Goal: Transaction & Acquisition: Subscribe to service/newsletter

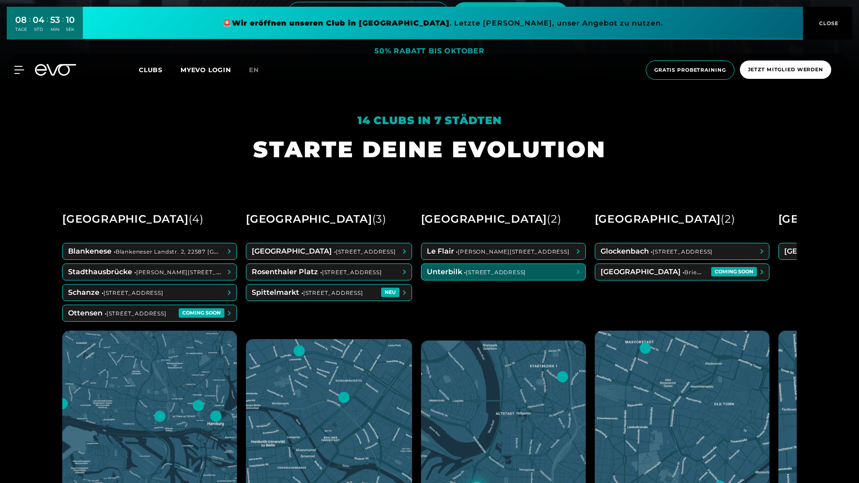
scroll to position [406, 0]
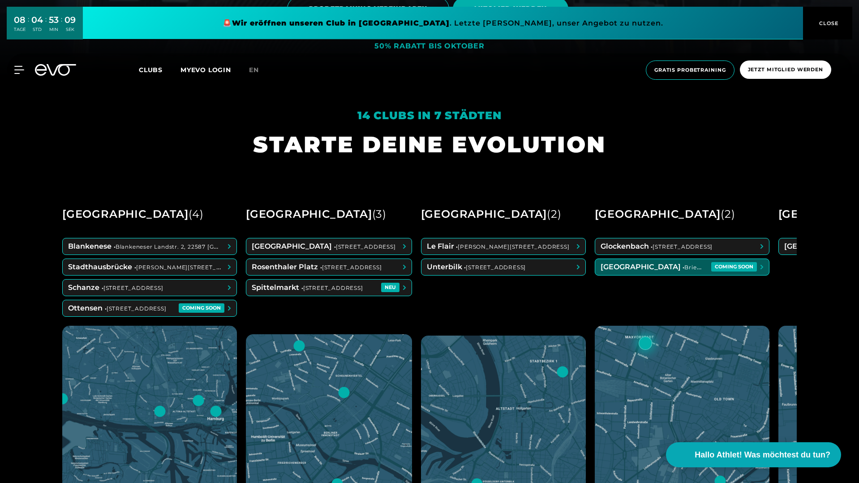
click at [646, 271] on span at bounding box center [682, 267] width 174 height 16
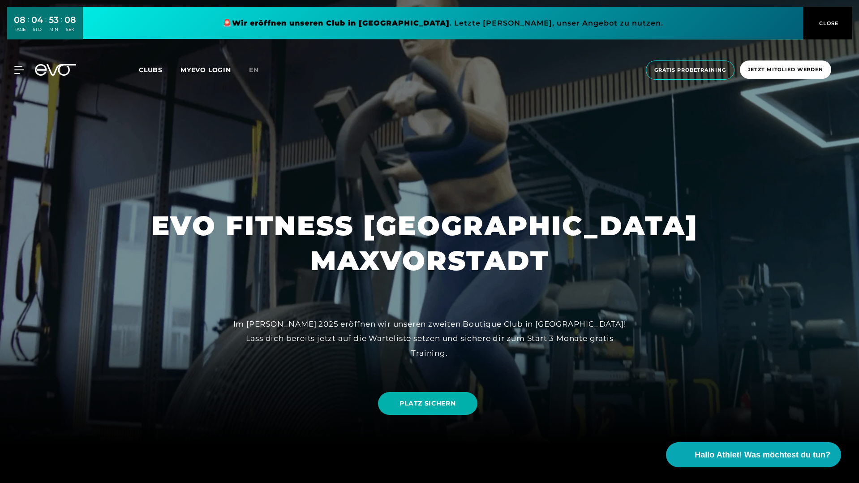
scroll to position [82, 0]
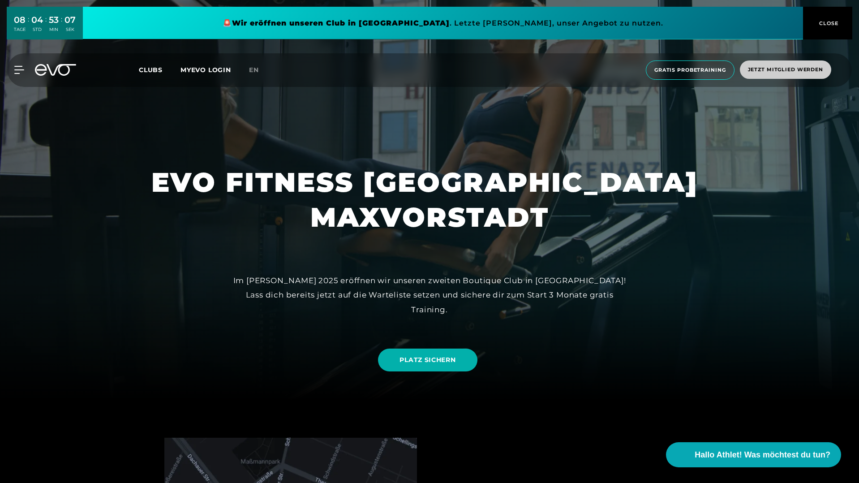
click at [757, 69] on span "Jetzt Mitglied werden" at bounding box center [785, 70] width 75 height 8
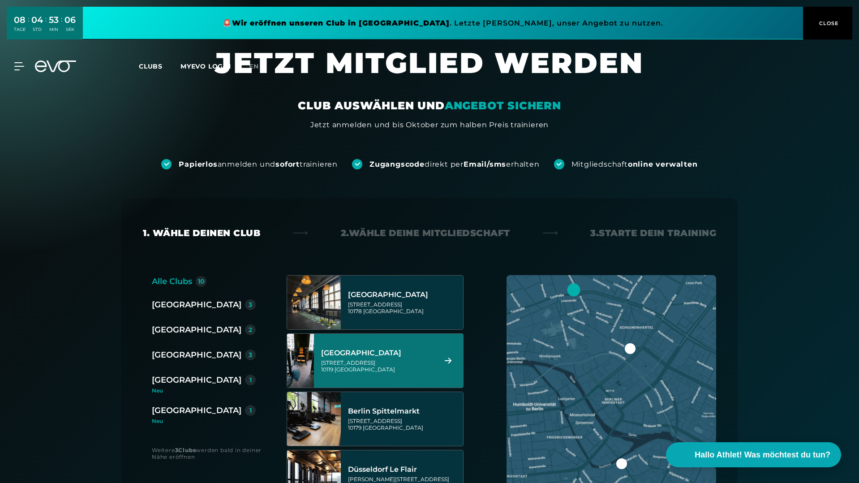
click at [389, 363] on div "Torstraße 125 10119 Berlin" at bounding box center [377, 365] width 112 height 13
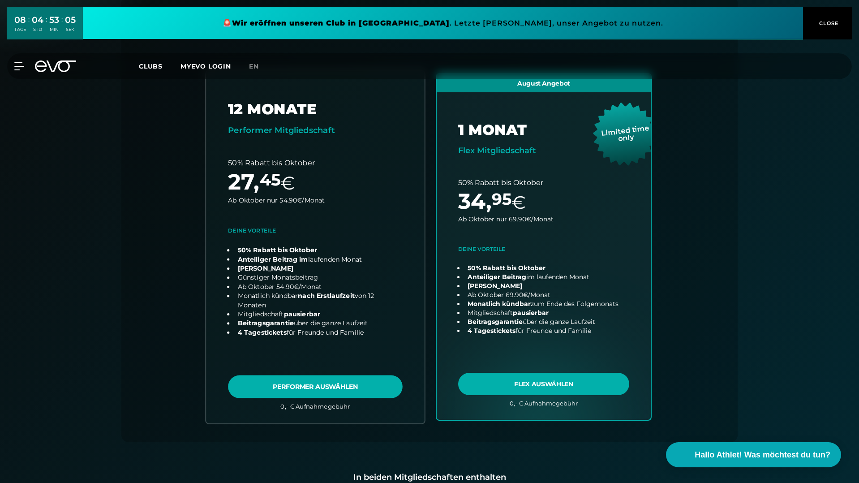
scroll to position [210, 0]
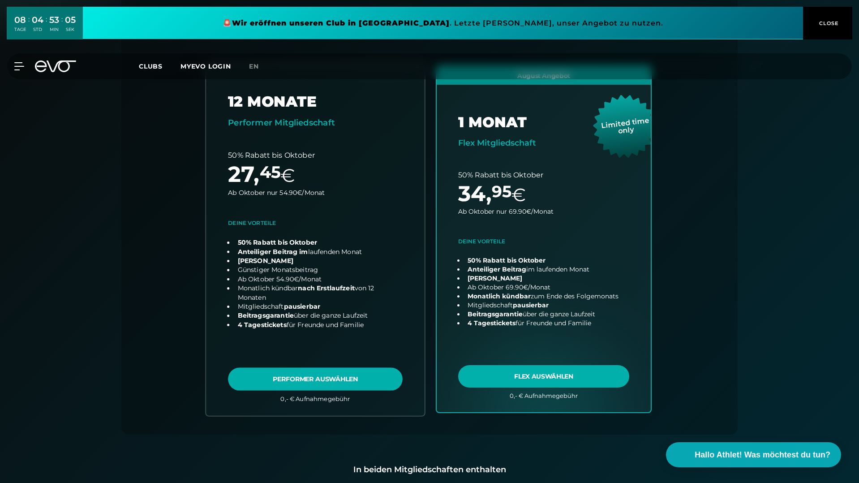
click at [367, 379] on link "choose plan" at bounding box center [315, 239] width 219 height 352
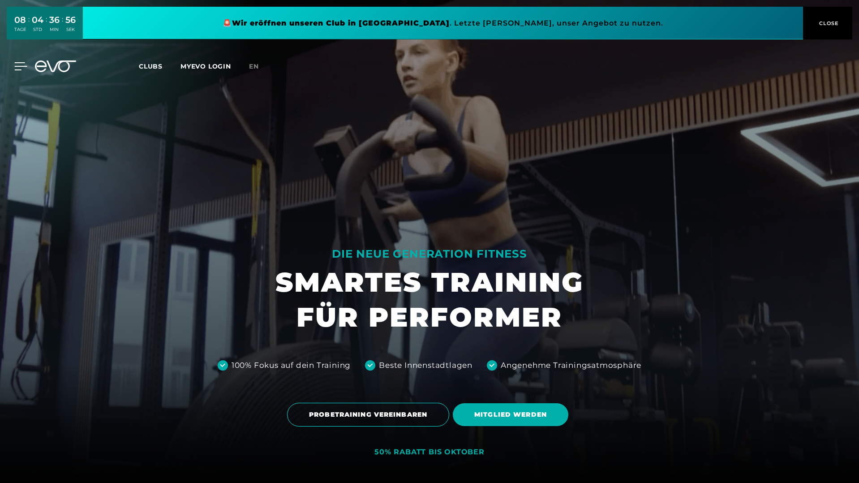
click at [15, 69] on icon at bounding box center [21, 66] width 13 height 7
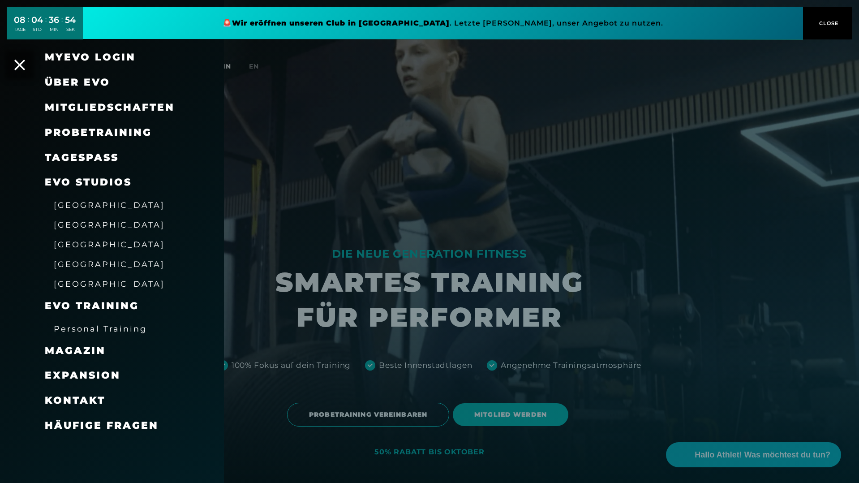
click at [84, 370] on span "Expansion" at bounding box center [83, 375] width 76 height 12
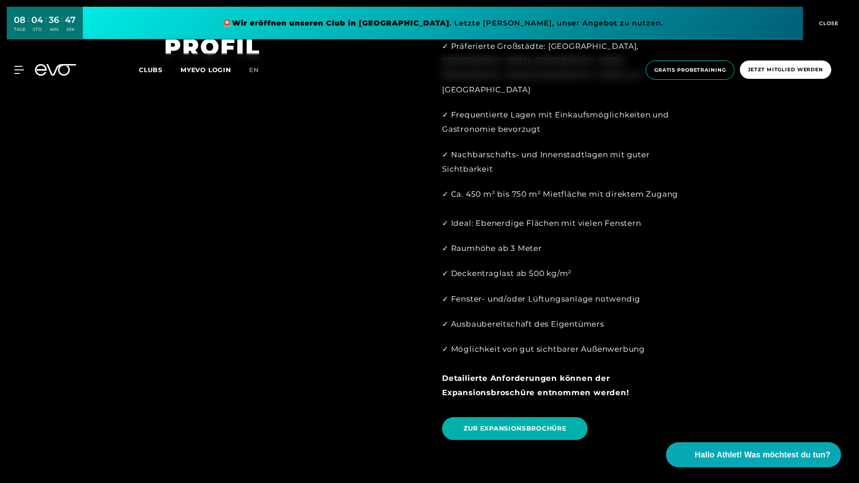
scroll to position [928, 0]
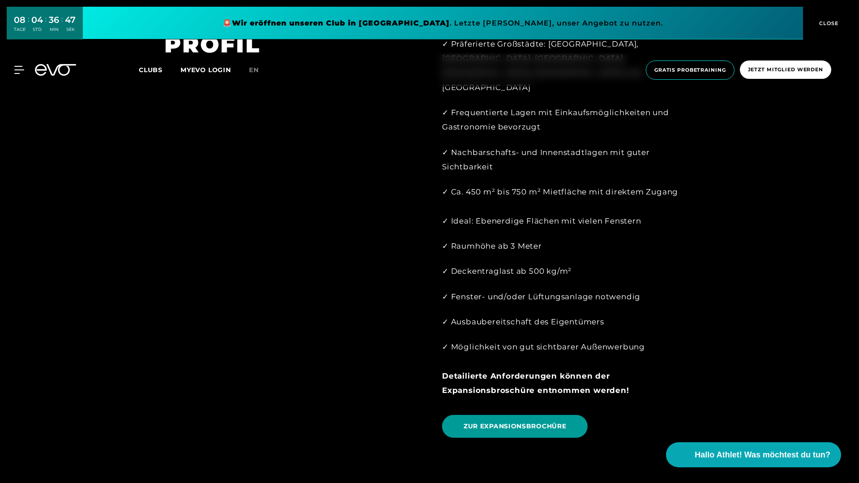
click at [551, 415] on link "ZUR EXPANSIONSBROCHÜRE" at bounding box center [515, 426] width 146 height 23
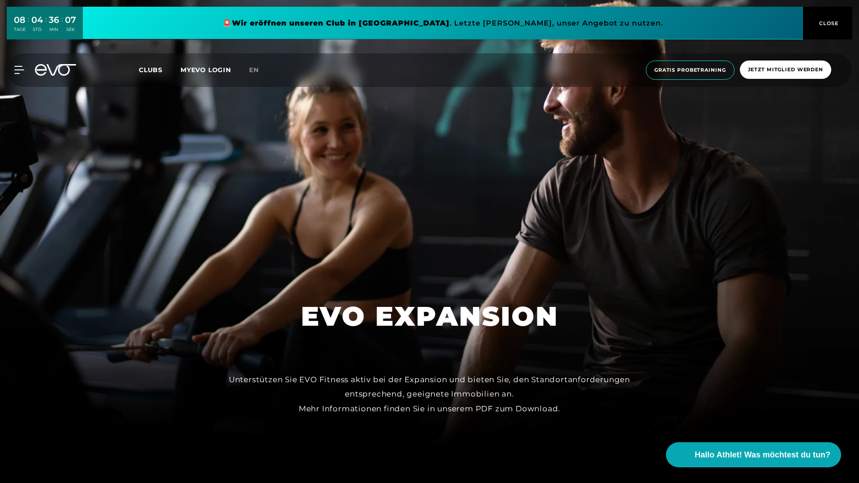
scroll to position [0, 0]
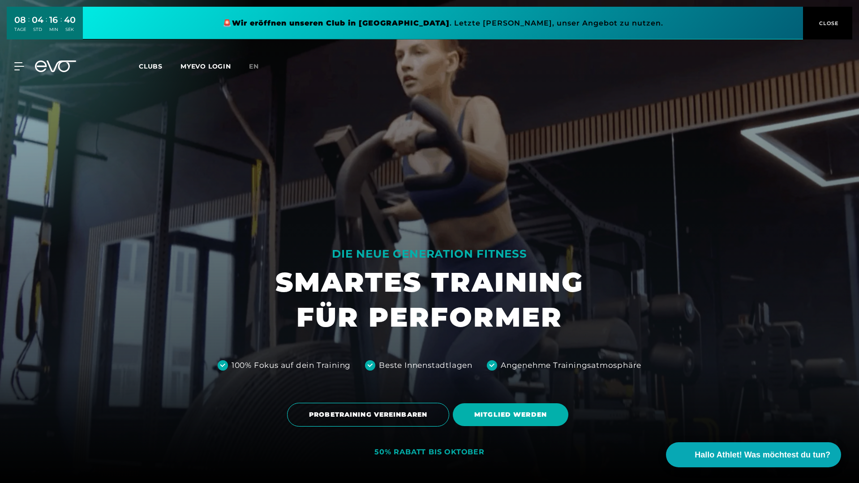
click at [160, 65] on span "Clubs" at bounding box center [151, 66] width 24 height 8
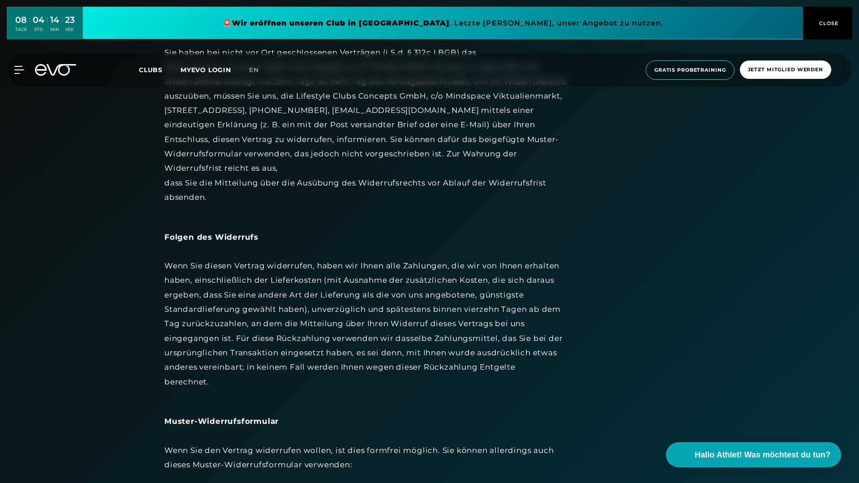
scroll to position [512, 0]
